Goal: Information Seeking & Learning: Learn about a topic

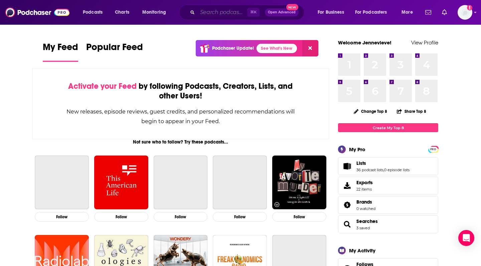
click at [207, 11] on input "Search podcasts, credits, & more..." at bounding box center [222, 12] width 50 height 11
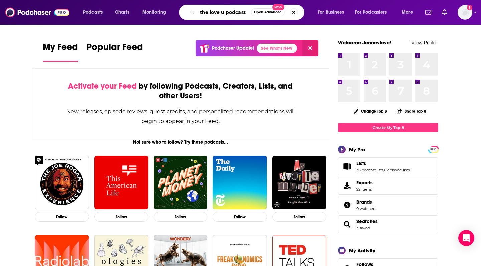
type input "the love u podcast"
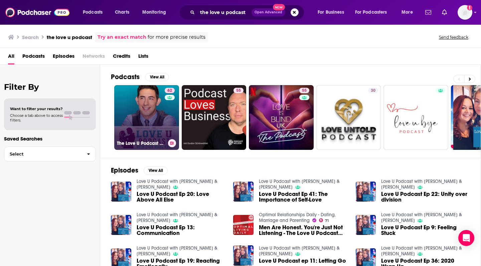
click at [136, 137] on link "62 The Love U Podcast with [PERSON_NAME] [PERSON_NAME]" at bounding box center [146, 117] width 65 height 65
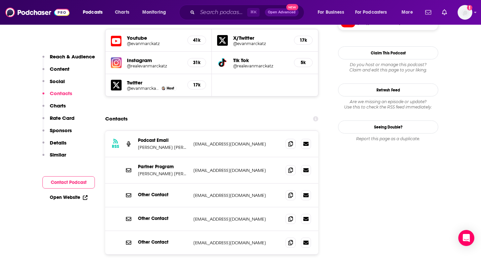
scroll to position [602, 0]
click at [292, 167] on icon at bounding box center [290, 169] width 5 height 5
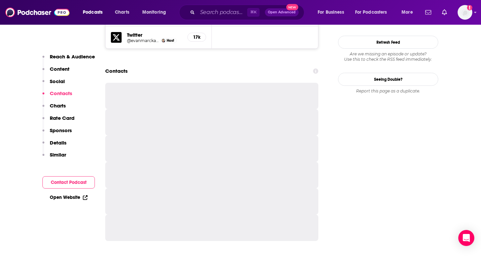
scroll to position [651, 0]
